Goal: Information Seeking & Learning: Check status

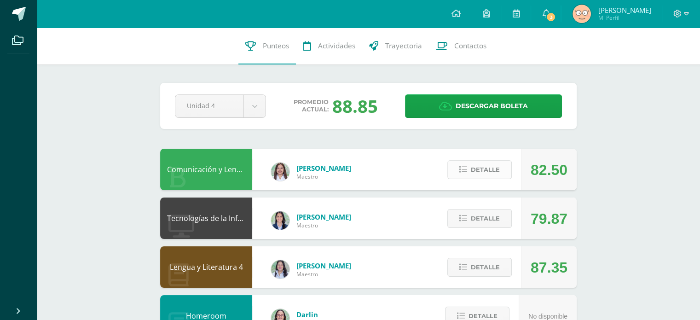
click at [473, 178] on span "Detalle" at bounding box center [485, 169] width 29 height 17
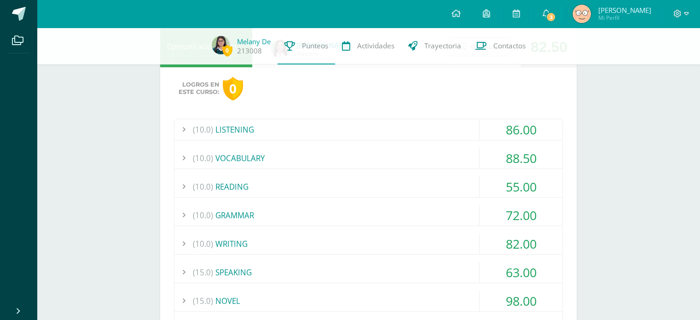
scroll to position [121, 0]
click at [247, 260] on div "(15.0) SPEAKING" at bounding box center [368, 270] width 388 height 21
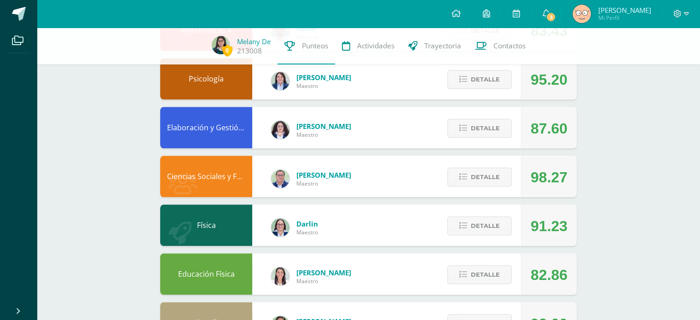
scroll to position [900, 0]
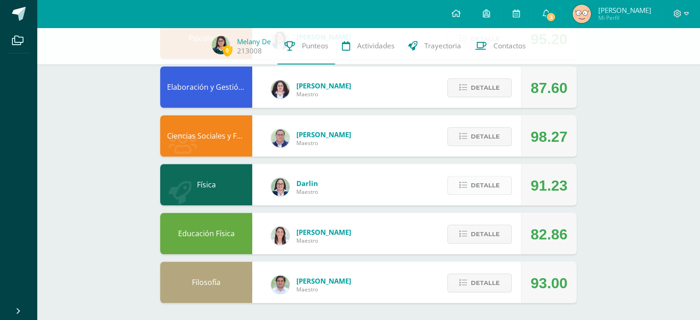
click at [480, 186] on span "Detalle" at bounding box center [485, 185] width 29 height 17
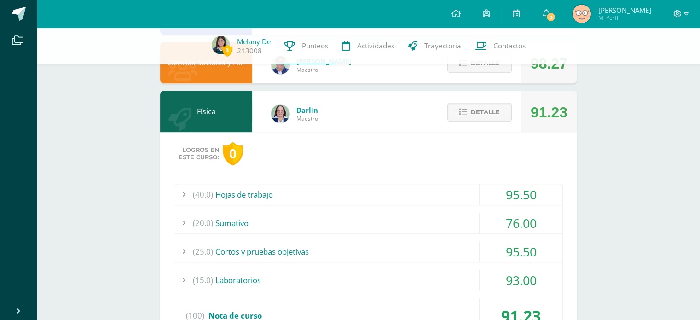
scroll to position [1057, 0]
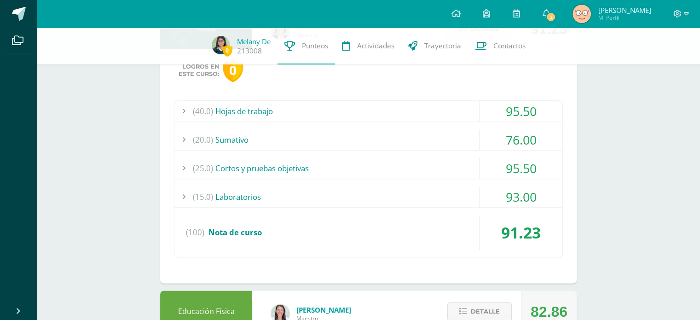
click at [322, 161] on div "(25.0) Cortos y pruebas objetivas" at bounding box center [368, 168] width 388 height 21
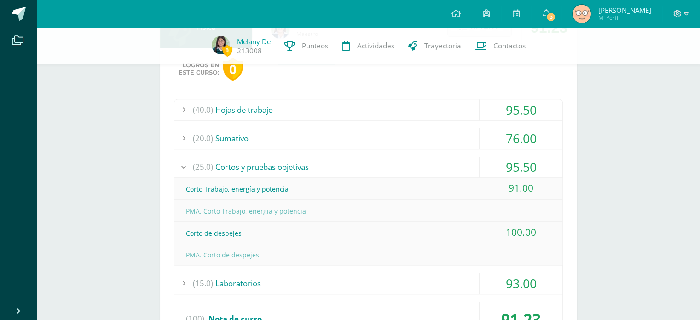
scroll to position [929, 0]
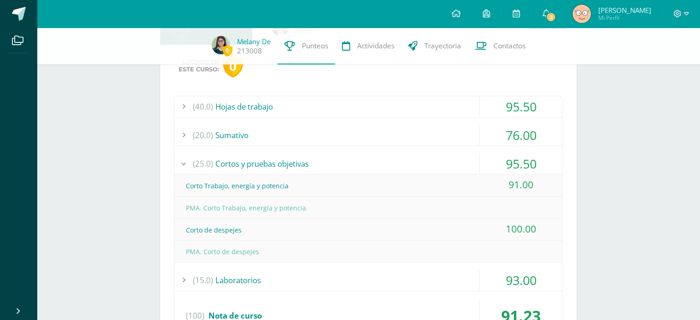
click at [311, 139] on div "(20.0) Sumativo" at bounding box center [368, 135] width 388 height 21
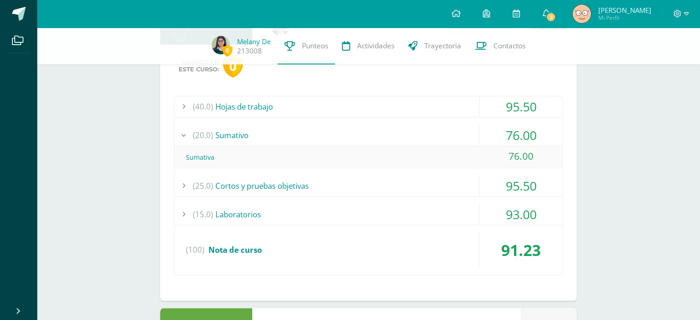
click at [308, 98] on div "(40.0) Hojas de trabajo" at bounding box center [368, 106] width 388 height 21
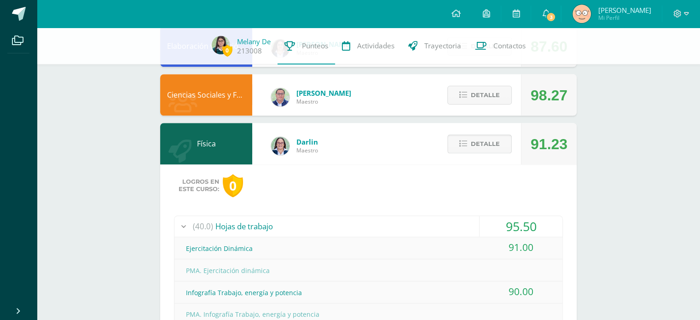
click at [484, 150] on span "Detalle" at bounding box center [485, 143] width 29 height 17
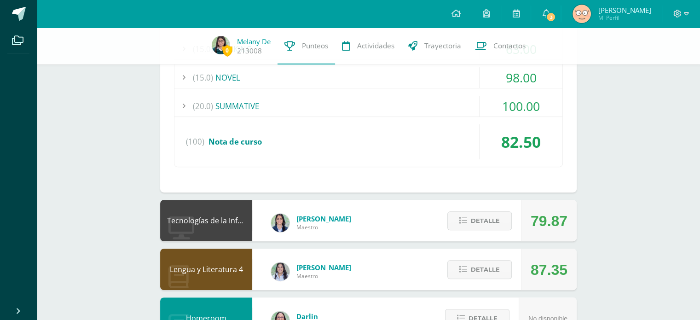
scroll to position [0, 0]
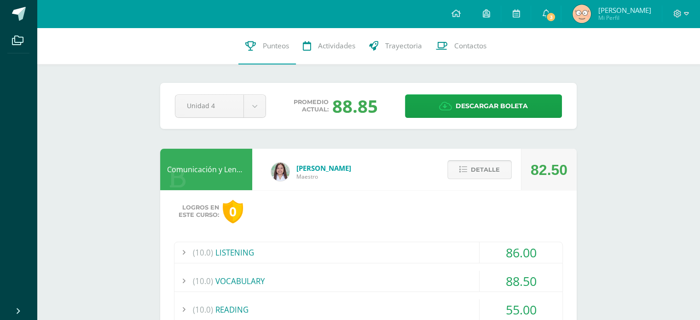
click at [503, 174] on button "Detalle" at bounding box center [479, 169] width 64 height 19
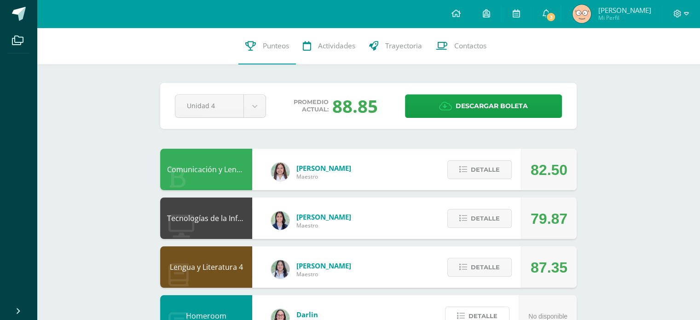
drag, startPoint x: 501, startPoint y: 318, endPoint x: 503, endPoint y: 327, distance: 9.4
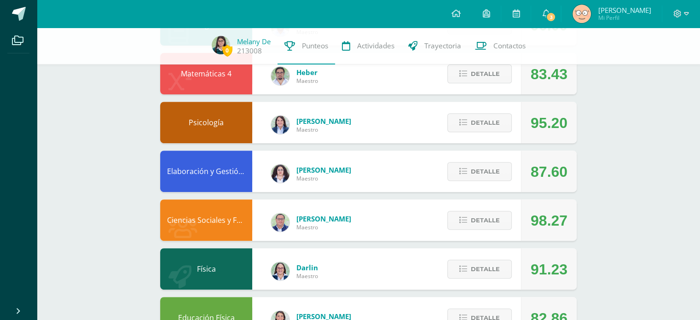
scroll to position [336, 0]
click at [476, 116] on span "Detalle" at bounding box center [485, 122] width 29 height 17
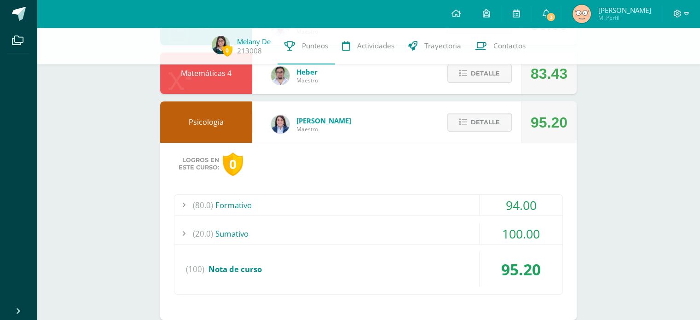
click at [268, 201] on div "(80.0) Formativo" at bounding box center [368, 205] width 388 height 21
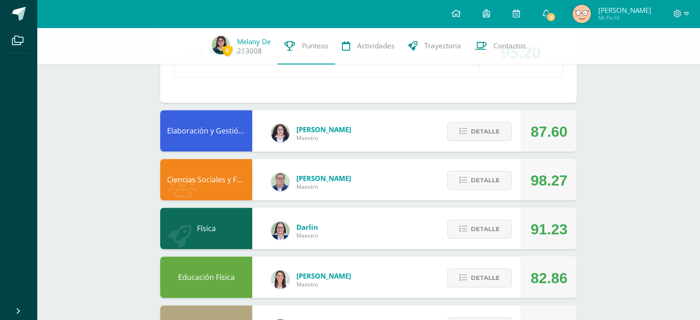
scroll to position [817, 0]
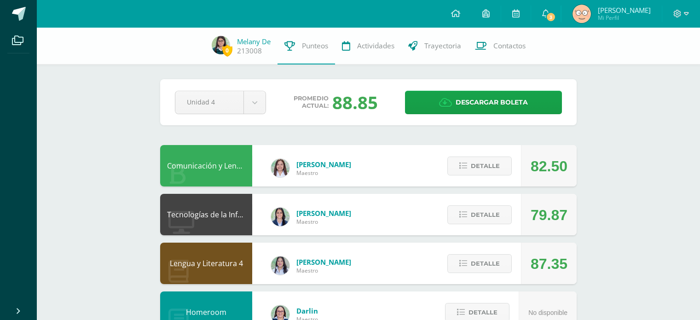
click at [462, 156] on button "Detalle" at bounding box center [479, 165] width 64 height 19
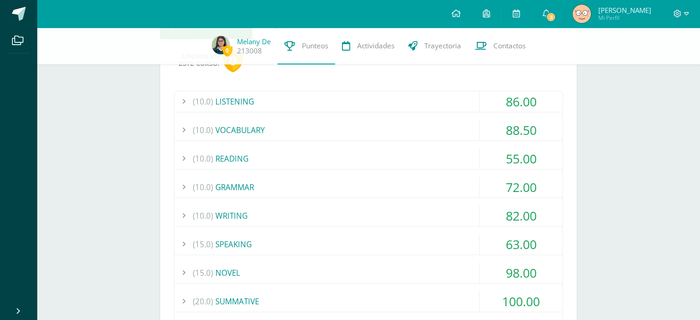
scroll to position [147, 0]
click at [256, 237] on div "(15.0) SPEAKING" at bounding box center [368, 244] width 388 height 21
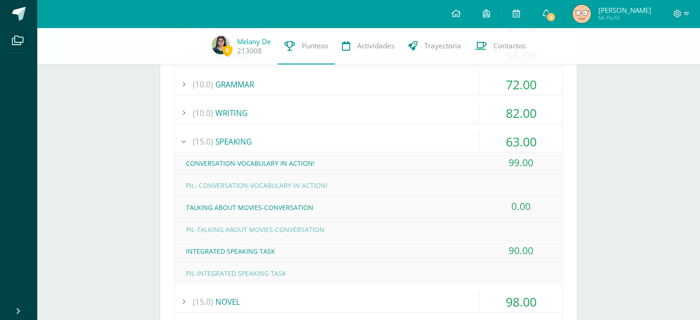
scroll to position [250, 0]
click at [238, 110] on div "(10.0) WRITING" at bounding box center [368, 112] width 388 height 21
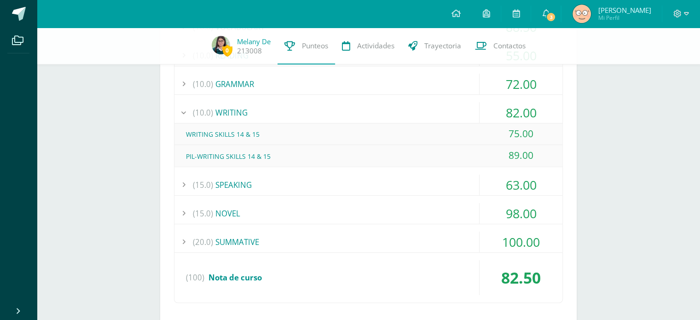
click at [245, 114] on div "(10.0) WRITING" at bounding box center [368, 112] width 388 height 21
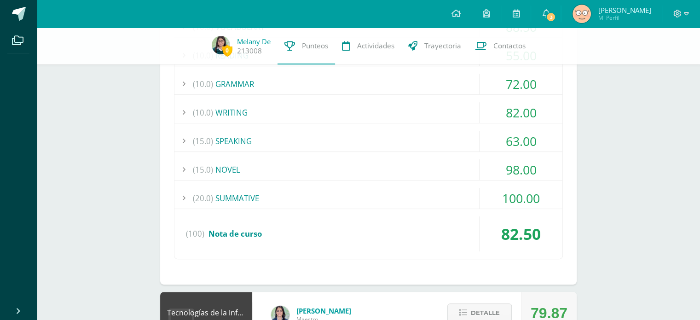
click at [248, 140] on div "(15.0) SPEAKING" at bounding box center [368, 141] width 388 height 21
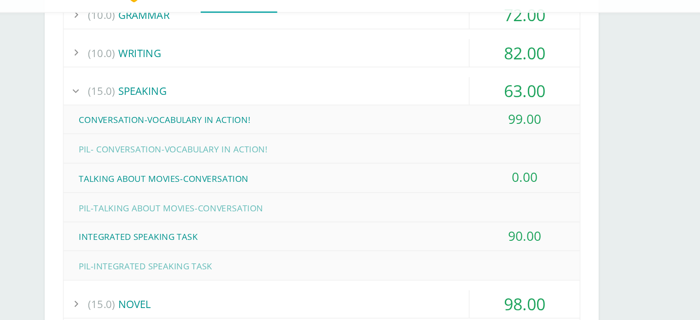
scroll to position [268, 0]
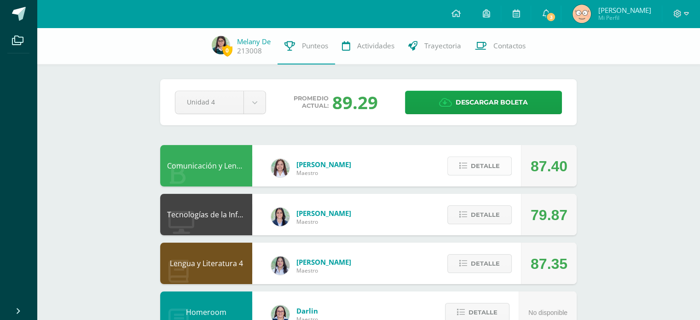
click at [469, 164] on button "Detalle" at bounding box center [479, 165] width 64 height 19
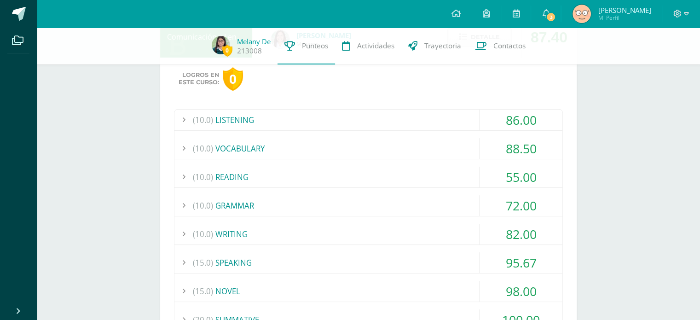
click at [265, 267] on div "(15.0) SPEAKING" at bounding box center [368, 262] width 388 height 21
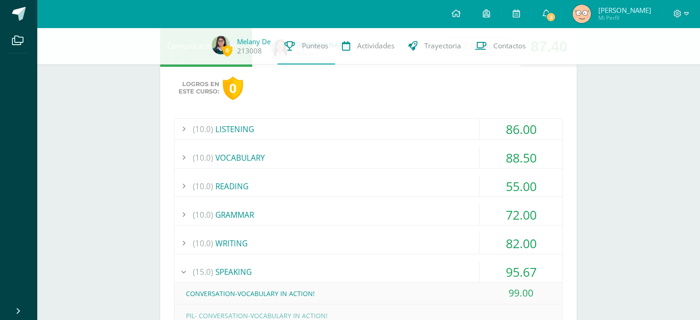
scroll to position [118, 0]
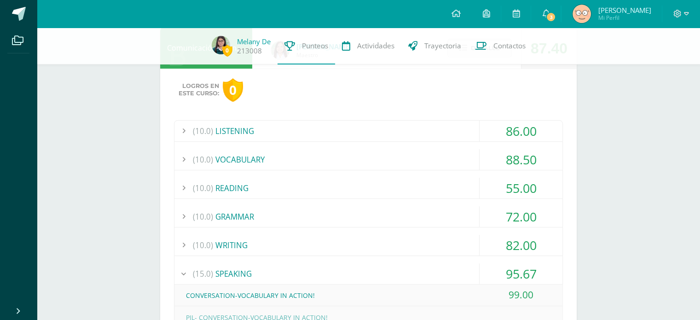
click at [385, 261] on div "(10.0) LISTENING 86.00 LISTENING SKILL 4-EXERCISE 1 75.00" at bounding box center [368, 322] width 389 height 404
click at [382, 268] on div "(15.0) SPEAKING" at bounding box center [368, 273] width 388 height 21
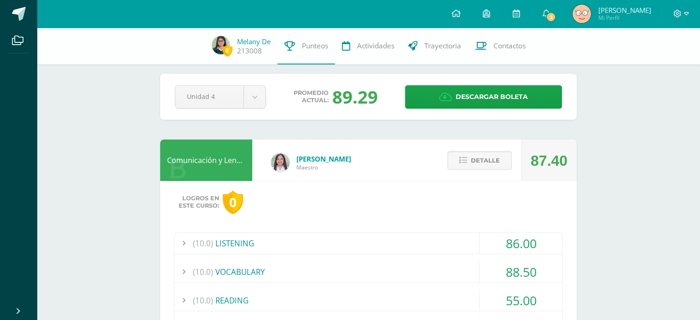
scroll to position [0, 0]
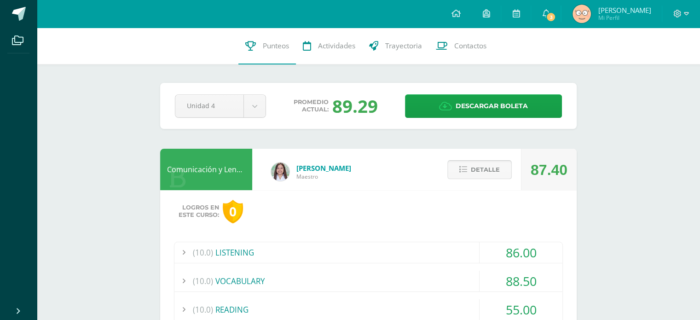
click at [466, 173] on icon at bounding box center [463, 170] width 8 height 8
